Goal: Task Accomplishment & Management: Manage account settings

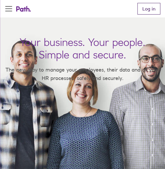
click at [147, 12] on link "Log in" at bounding box center [149, 9] width 23 height 12
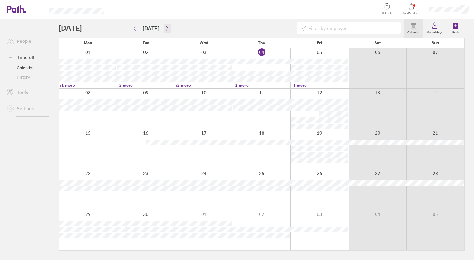
click at [166, 28] on icon "button" at bounding box center [167, 28] width 4 height 5
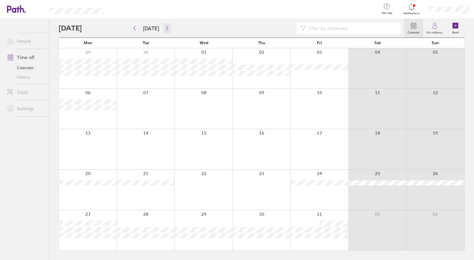
click at [167, 27] on icon "button" at bounding box center [167, 28] width 4 height 5
